Goal: Entertainment & Leisure: Consume media (video, audio)

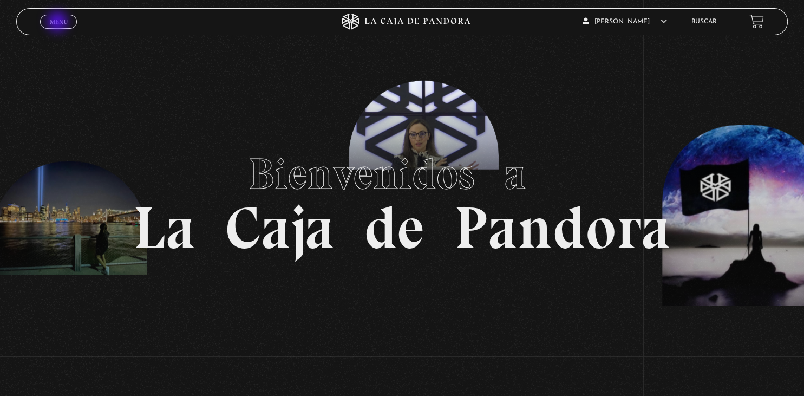
click at [59, 23] on span "Menu" at bounding box center [59, 21] width 18 height 6
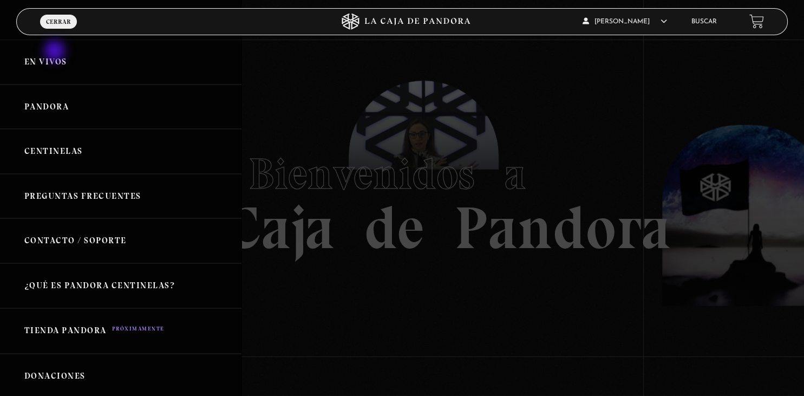
click at [56, 52] on link "En vivos" at bounding box center [121, 62] width 242 height 45
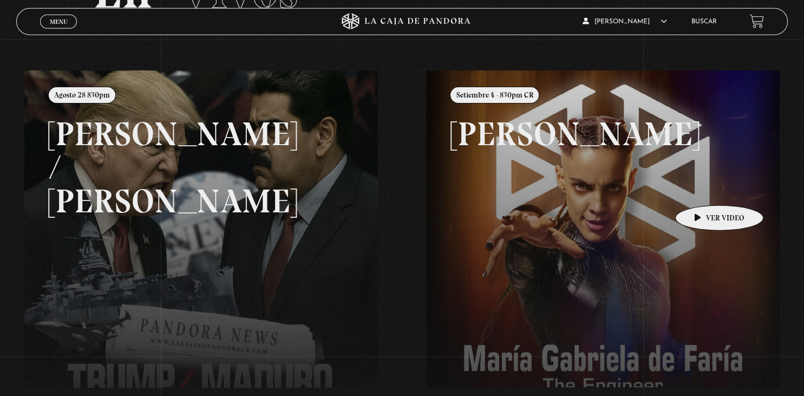
scroll to position [102, 0]
click at [62, 21] on span "Menu" at bounding box center [59, 21] width 18 height 6
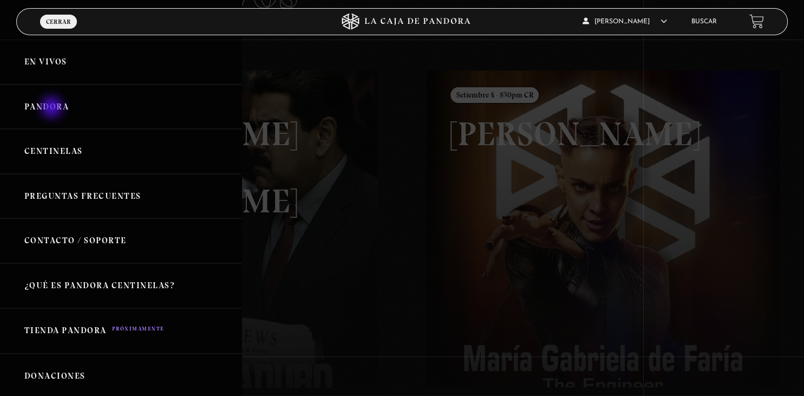
click at [53, 108] on link "Pandora" at bounding box center [121, 106] width 242 height 45
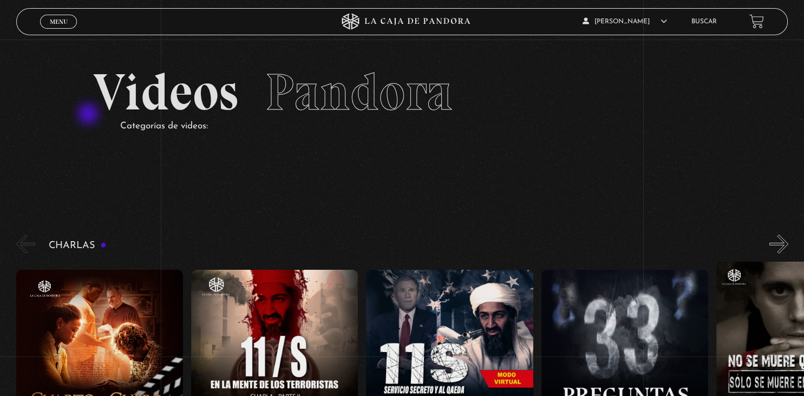
drag, startPoint x: 0, startPoint y: 0, endPoint x: 261, endPoint y: 179, distance: 316.7
click at [261, 179] on section "Videos Pandora Categorías de videos:" at bounding box center [402, 114] width 804 height 149
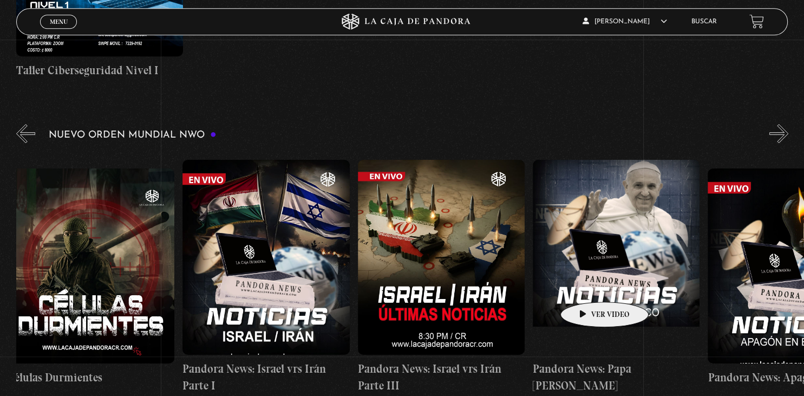
scroll to position [0, 231]
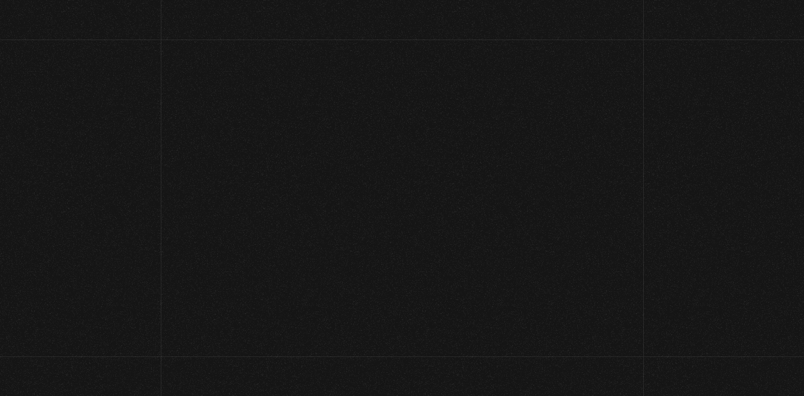
scroll to position [102, 0]
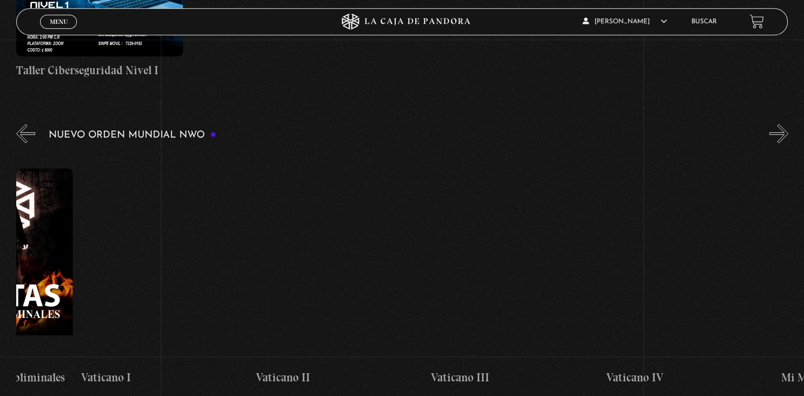
scroll to position [0, 10794]
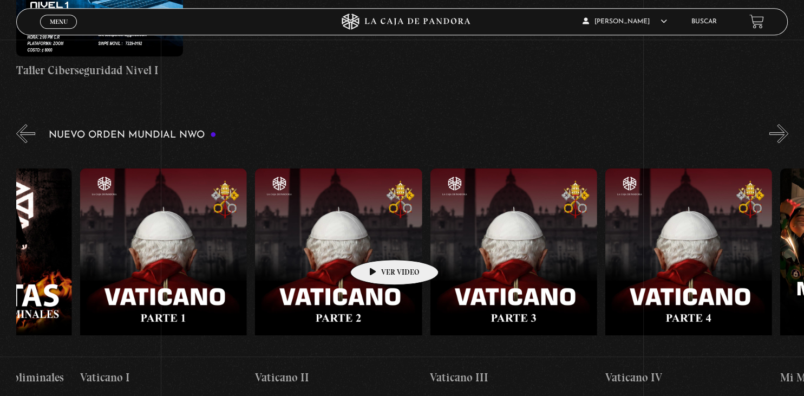
click at [378, 243] on figure at bounding box center [338, 265] width 167 height 195
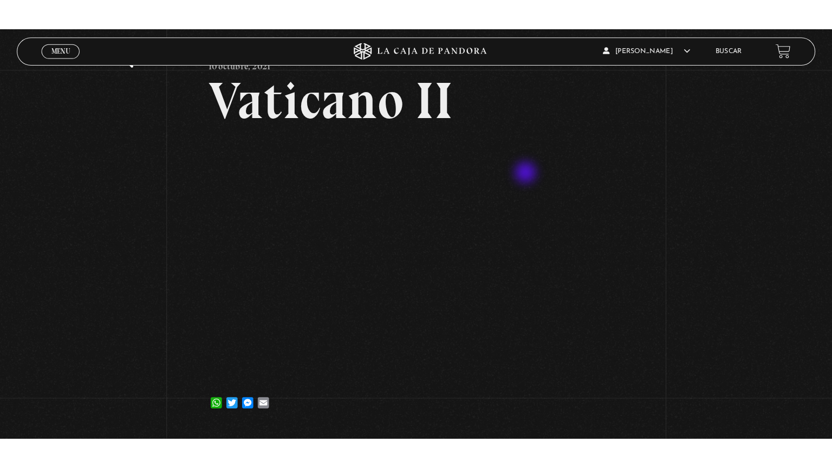
scroll to position [60, 0]
